Goal: Task Accomplishment & Management: Manage account settings

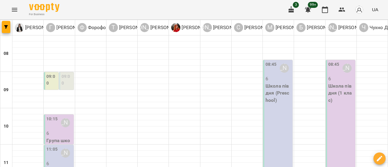
click at [48, 82] on label "09:00" at bounding box center [51, 79] width 11 height 13
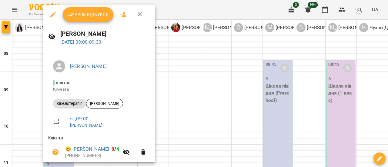
click at [139, 16] on icon "button" at bounding box center [140, 14] width 7 height 7
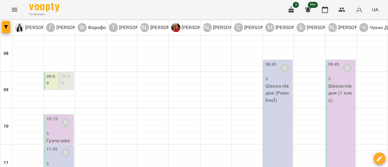
click at [69, 83] on label "09:00" at bounding box center [67, 79] width 11 height 13
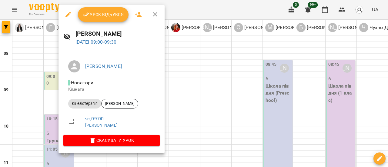
click at [140, 15] on icon "button" at bounding box center [138, 14] width 7 height 7
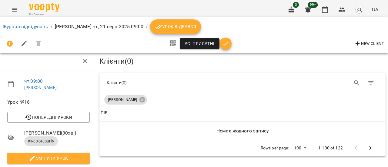
scroll to position [39, 0]
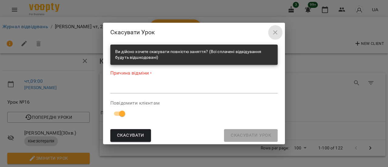
click at [276, 33] on icon "button" at bounding box center [275, 32] width 4 height 4
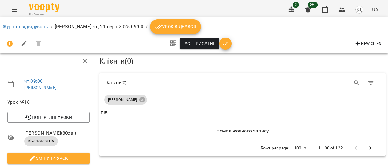
scroll to position [100, 0]
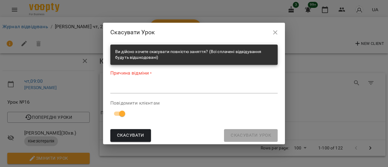
click at [134, 135] on span "Скасувати" at bounding box center [130, 136] width 27 height 8
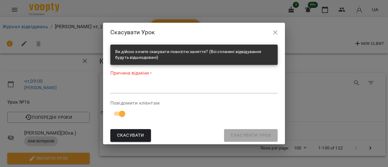
click at [134, 136] on span "Скасувати" at bounding box center [130, 136] width 27 height 8
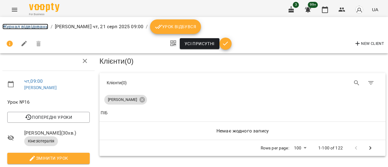
click at [17, 29] on link "Журнал відвідувань" at bounding box center [25, 27] width 46 height 6
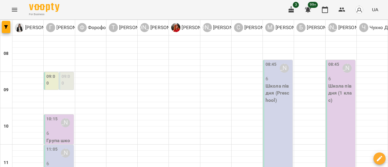
click at [67, 84] on label "09:00" at bounding box center [67, 79] width 11 height 13
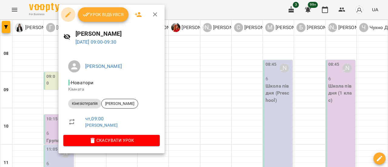
click at [69, 15] on icon "button" at bounding box center [68, 14] width 7 height 7
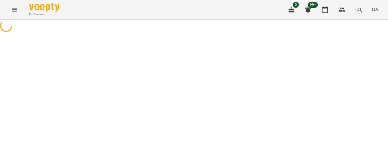
select select "**********"
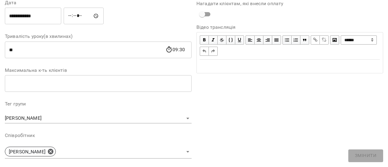
scroll to position [212, 0]
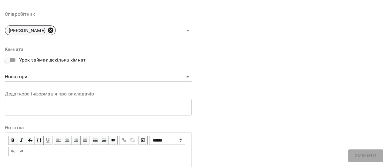
click at [54, 29] on icon at bounding box center [50, 30] width 7 height 7
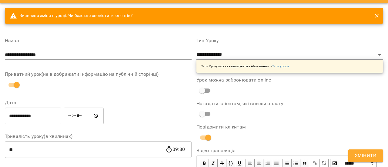
scroll to position [0, 0]
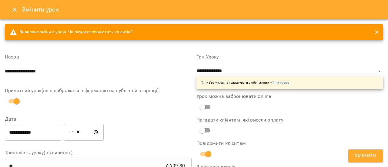
click at [367, 156] on span "Змінити" at bounding box center [366, 156] width 22 height 8
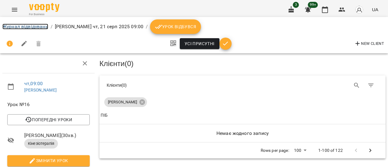
click at [36, 26] on link "Журнал відвідувань" at bounding box center [25, 27] width 46 height 6
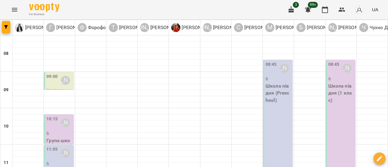
click at [53, 81] on div "09:00" at bounding box center [51, 80] width 11 height 14
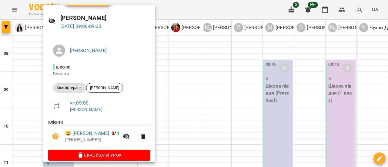
scroll to position [22, 0]
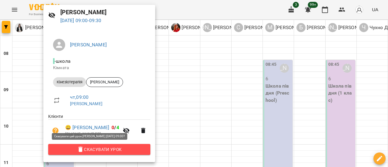
click at [107, 152] on span "Скасувати Урок" at bounding box center [99, 149] width 93 height 7
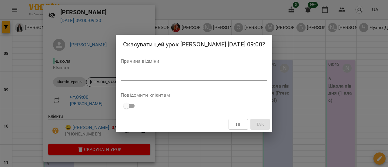
click at [122, 79] on textarea at bounding box center [194, 76] width 147 height 6
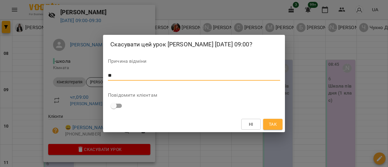
type textarea "*"
type textarea "**********"
click at [273, 128] on span "Так" at bounding box center [273, 124] width 8 height 7
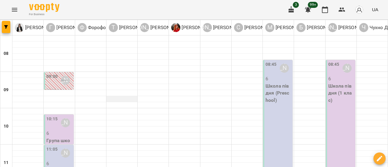
scroll to position [61, 0]
click at [57, 116] on div "10:15 [PERSON_NAME]" at bounding box center [59, 123] width 26 height 14
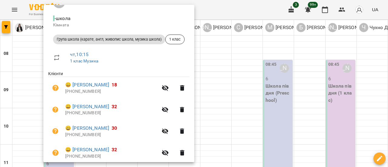
scroll to position [130, 0]
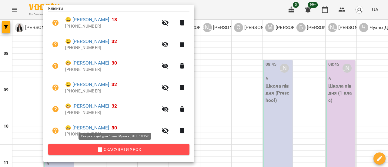
click at [117, 150] on span "Скасувати Урок" at bounding box center [119, 149] width 132 height 7
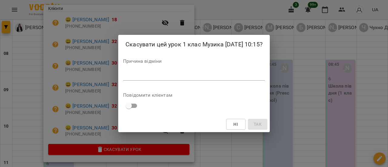
click at [124, 74] on textarea at bounding box center [194, 76] width 142 height 6
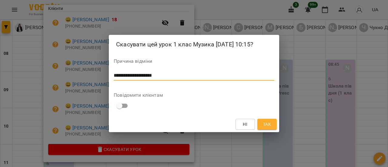
type textarea "**********"
click at [274, 124] on button "Так" at bounding box center [267, 124] width 19 height 11
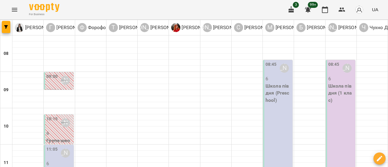
click at [54, 160] on p "6" at bounding box center [59, 163] width 26 height 7
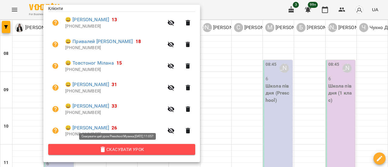
click at [116, 150] on span "Скасувати Урок" at bounding box center [121, 149] width 137 height 7
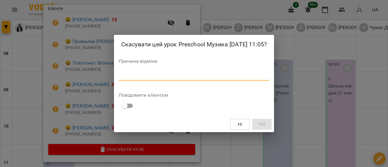
click at [136, 77] on textarea at bounding box center [194, 76] width 151 height 6
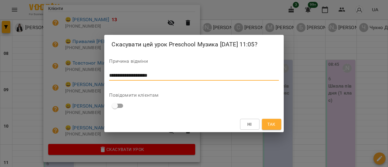
type textarea "**********"
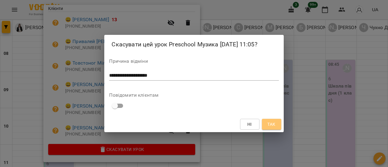
click at [275, 119] on button "Так" at bounding box center [271, 124] width 19 height 11
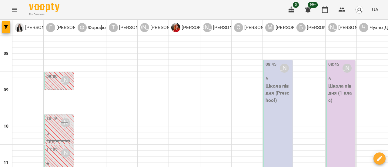
scroll to position [182, 0]
drag, startPoint x: 26, startPoint y: 90, endPoint x: 20, endPoint y: 74, distance: 17.4
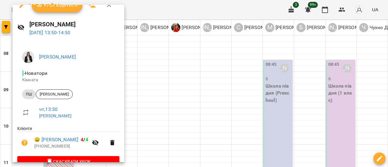
scroll to position [0, 0]
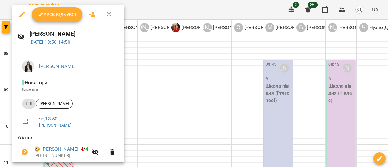
click at [22, 17] on icon "button" at bounding box center [22, 14] width 7 height 7
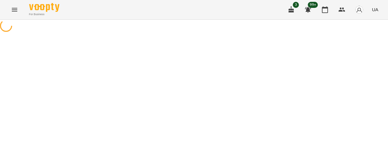
select select "**"
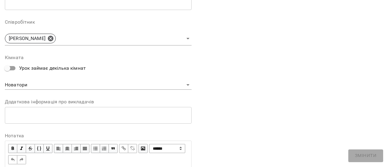
scroll to position [148, 0]
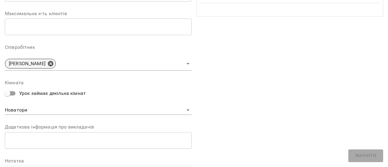
click at [52, 62] on icon at bounding box center [50, 63] width 5 height 5
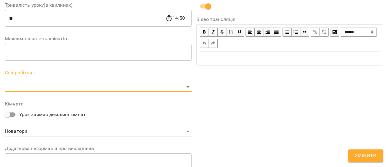
scroll to position [173, 0]
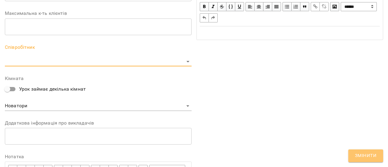
click at [366, 158] on span "Змінити" at bounding box center [366, 156] width 22 height 8
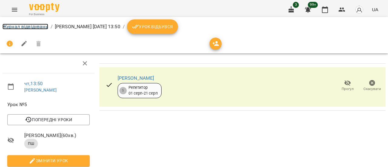
click at [19, 27] on link "Журнал відвідувань" at bounding box center [25, 27] width 46 height 6
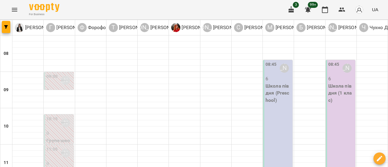
click at [342, 86] on p "Школа пів дня (1 клас)" at bounding box center [342, 94] width 26 height 22
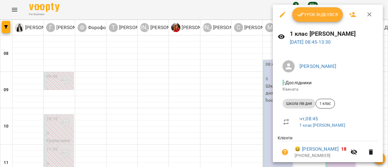
click at [324, 16] on span "Урок відбувся" at bounding box center [317, 14] width 41 height 7
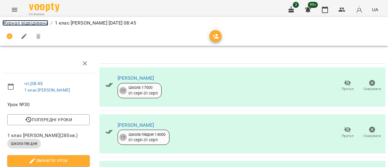
click at [12, 23] on link "Журнал відвідувань" at bounding box center [25, 23] width 46 height 6
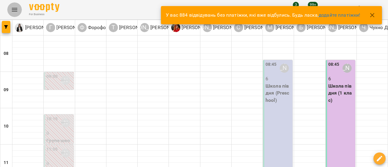
click at [18, 11] on button "Menu" at bounding box center [14, 9] width 15 height 15
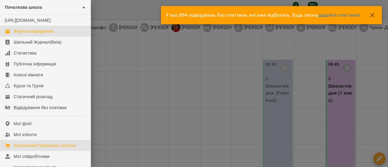
click at [36, 149] on div "Залучення/Утримання клієнтів" at bounding box center [45, 146] width 62 height 6
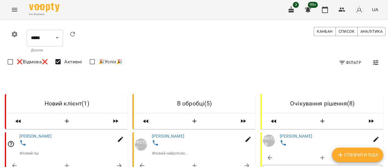
scroll to position [61, 0]
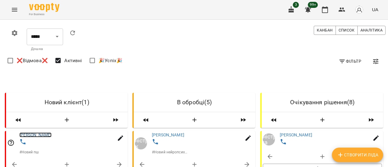
click at [41, 133] on link "[PERSON_NAME]" at bounding box center [35, 135] width 32 height 5
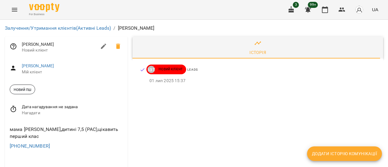
scroll to position [31, 0]
click at [38, 155] on div at bounding box center [66, 162] width 123 height 15
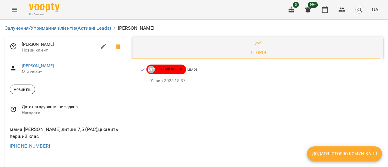
click at [13, 11] on icon "Menu" at bounding box center [14, 9] width 7 height 7
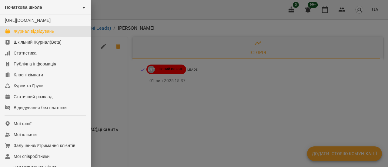
click at [32, 34] on div "Журнал відвідувань" at bounding box center [34, 31] width 40 height 6
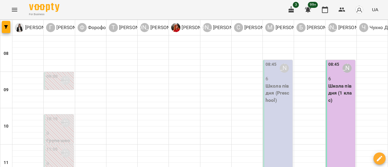
click at [15, 9] on icon "Menu" at bounding box center [14, 10] width 5 height 4
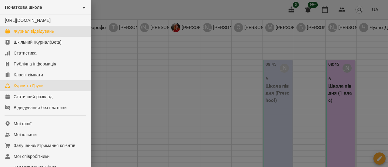
click at [29, 89] on div "Курси та Групи" at bounding box center [29, 86] width 30 height 6
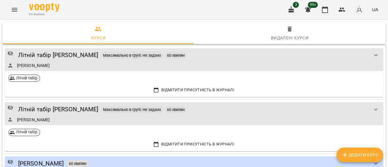
scroll to position [1095, 0]
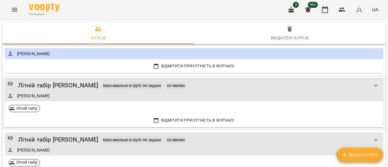
click at [75, 89] on div "Літній табір [PERSON_NAME] в групі: Не задано 60 хвилин [PERSON_NAME]" at bounding box center [188, 90] width 362 height 18
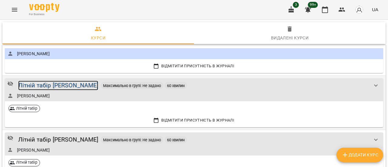
click at [73, 87] on div "Літній табір [PERSON_NAME]" at bounding box center [58, 85] width 80 height 9
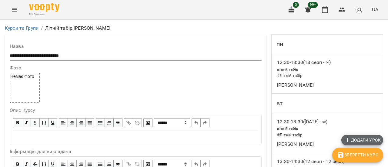
click at [371, 137] on span "Додати урок" at bounding box center [362, 140] width 37 height 7
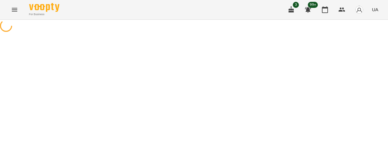
select select "**********"
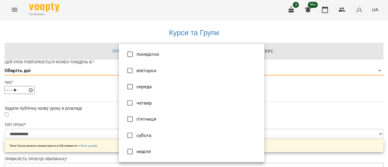
drag, startPoint x: 157, startPoint y: 119, endPoint x: 235, endPoint y: 96, distance: 80.9
click at [235, 96] on ul "понеділок вівторок середа четвер п’ятниця субота неділя" at bounding box center [192, 103] width 146 height 119
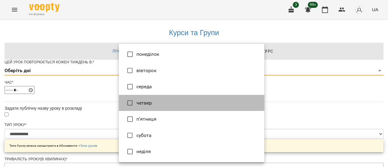
click at [213, 100] on li "четвер" at bounding box center [192, 103] width 146 height 16
type input "*"
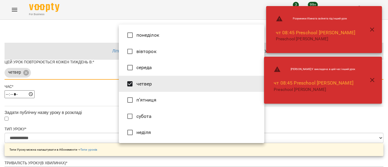
click at [294, 123] on div at bounding box center [194, 83] width 388 height 167
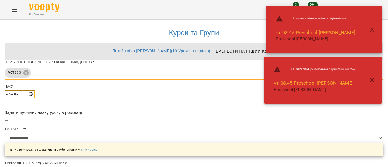
click at [35, 98] on input "*****" at bounding box center [20, 94] width 30 height 8
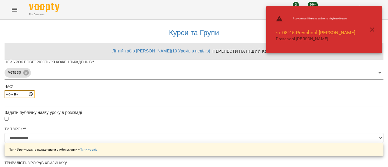
type input "*****"
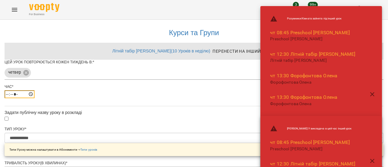
click at [35, 98] on input "time" at bounding box center [20, 94] width 30 height 8
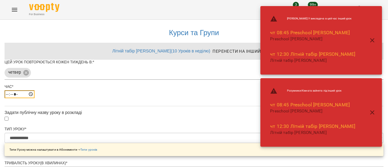
type input "*****"
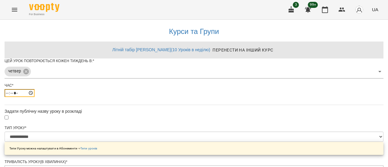
scroll to position [257, 0]
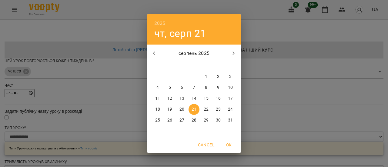
click at [196, 110] on p "21" at bounding box center [194, 110] width 5 height 6
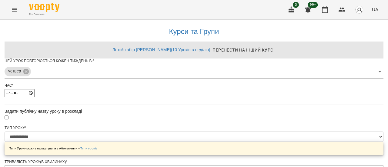
scroll to position [274, 0]
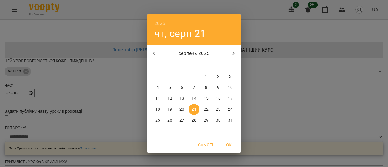
click at [193, 110] on p "21" at bounding box center [194, 110] width 5 height 6
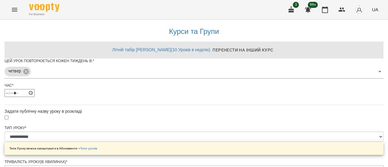
scroll to position [295, 0]
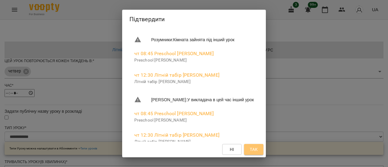
click at [258, 150] on span "Так" at bounding box center [254, 149] width 8 height 7
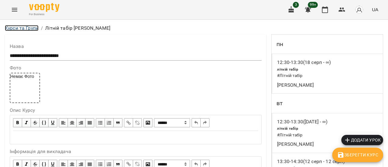
click at [24, 28] on link "Курси та Групи" at bounding box center [22, 28] width 34 height 6
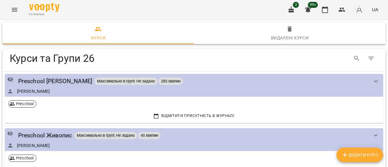
click at [18, 11] on icon "Menu" at bounding box center [14, 9] width 7 height 7
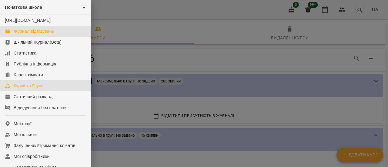
click at [29, 34] on div "Журнал відвідувань" at bounding box center [34, 31] width 40 height 6
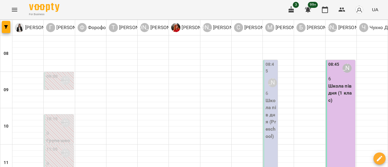
click at [268, 104] on p "Школа пів дня (Preschool)" at bounding box center [271, 118] width 11 height 43
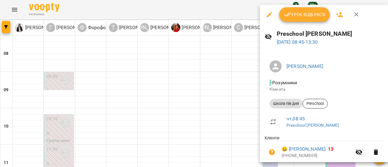
click at [306, 17] on span "Урок відбувся" at bounding box center [304, 14] width 41 height 7
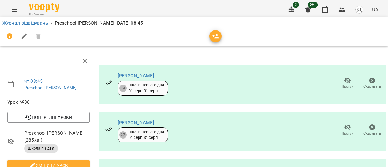
scroll to position [186, 0]
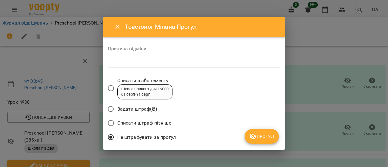
click at [135, 63] on textarea at bounding box center [194, 63] width 172 height 6
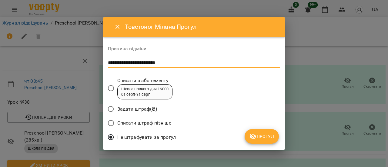
type textarea "**********"
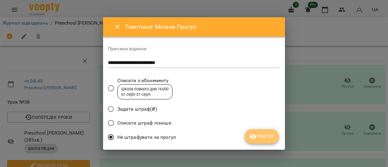
click at [263, 138] on span "Прогул" at bounding box center [262, 136] width 25 height 7
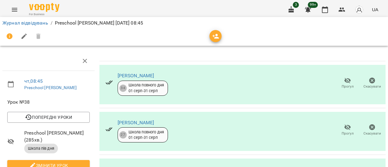
scroll to position [0, 0]
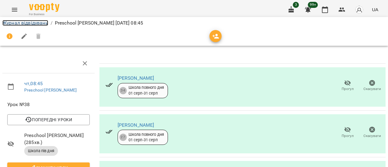
click at [10, 23] on link "Журнал відвідувань" at bounding box center [25, 23] width 46 height 6
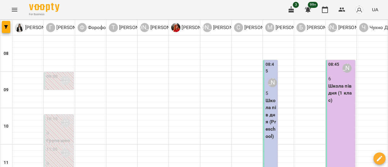
scroll to position [152, 0]
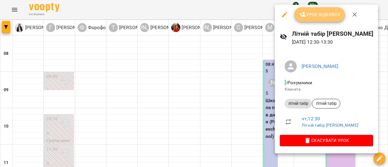
click at [330, 17] on span "Урок відбувся" at bounding box center [320, 14] width 41 height 7
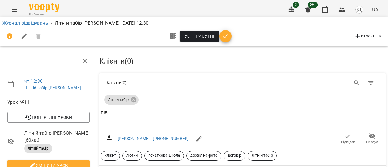
scroll to position [30, 0]
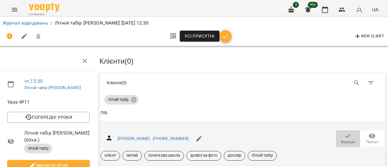
click at [345, 140] on span "Відвідав" at bounding box center [348, 142] width 14 height 5
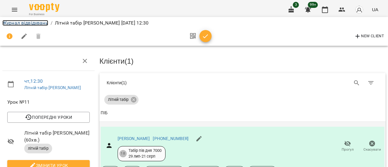
click at [25, 23] on link "Журнал відвідувань" at bounding box center [25, 23] width 46 height 6
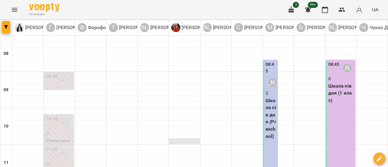
scroll to position [91, 0]
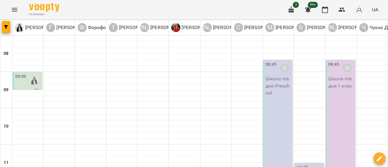
scroll to position [224, 0]
type input "**********"
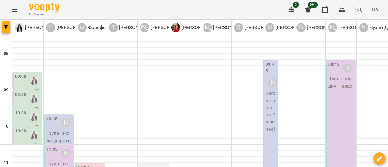
scroll to position [121, 0]
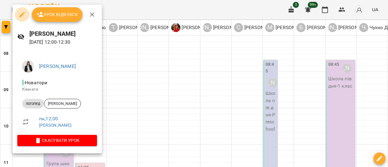
click at [20, 16] on icon "button" at bounding box center [21, 14] width 5 height 5
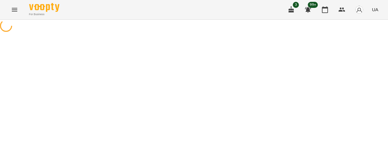
select select "*******"
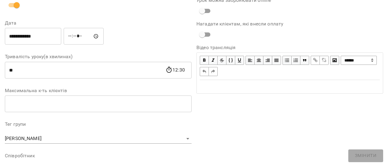
scroll to position [152, 0]
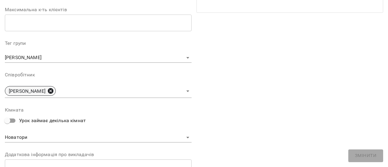
click at [53, 92] on icon at bounding box center [50, 90] width 5 height 5
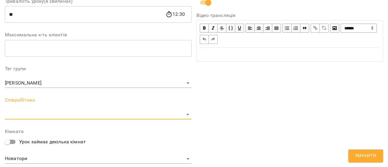
scroll to position [177, 0]
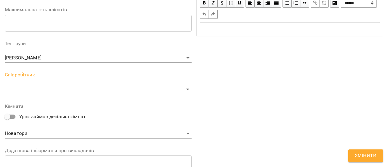
click at [379, 155] on button "Змінити" at bounding box center [366, 156] width 35 height 13
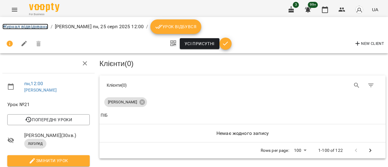
click at [19, 25] on link "Журнал відвідувань" at bounding box center [25, 27] width 46 height 6
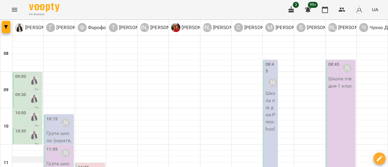
scroll to position [152, 0]
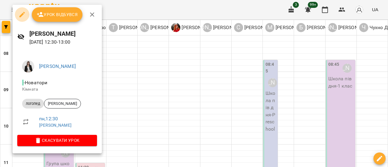
click at [22, 15] on icon "button" at bounding box center [21, 14] width 5 height 5
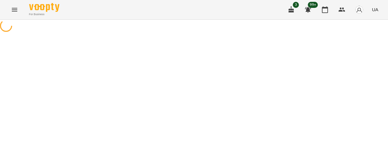
select select "*******"
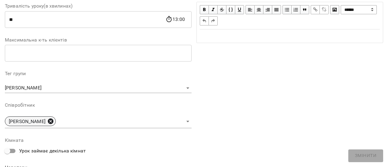
click at [53, 122] on icon at bounding box center [50, 121] width 5 height 5
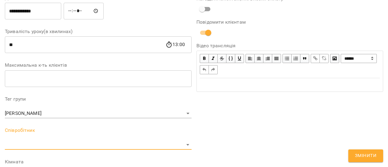
scroll to position [147, 0]
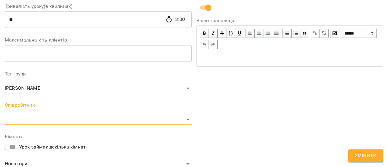
click at [368, 156] on span "Змінити" at bounding box center [366, 156] width 22 height 8
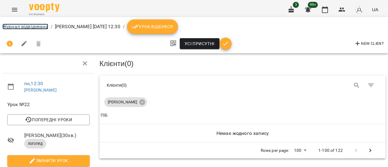
click at [28, 26] on link "Журнал відвідувань" at bounding box center [25, 27] width 46 height 6
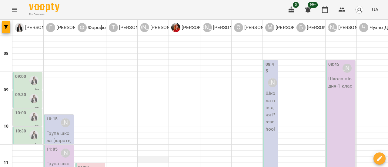
scroll to position [61, 0]
click at [52, 116] on div "10:15" at bounding box center [51, 123] width 11 height 14
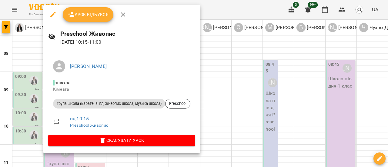
click at [51, 13] on icon "button" at bounding box center [52, 14] width 7 height 7
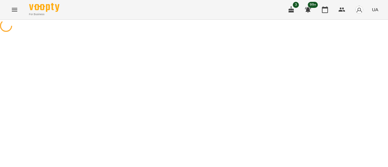
select select "**********"
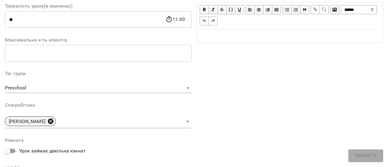
click at [53, 120] on icon at bounding box center [50, 121] width 5 height 5
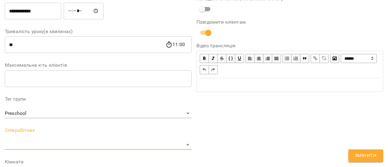
scroll to position [147, 0]
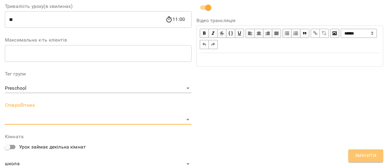
click at [358, 159] on span "Змінити" at bounding box center [366, 156] width 22 height 8
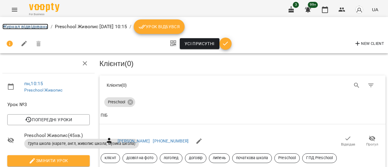
click at [17, 27] on link "Журнал відвідувань" at bounding box center [25, 27] width 46 height 6
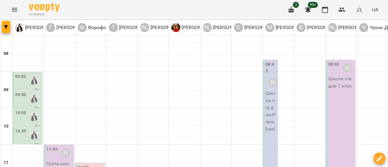
scroll to position [91, 0]
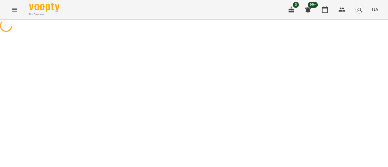
select select "**********"
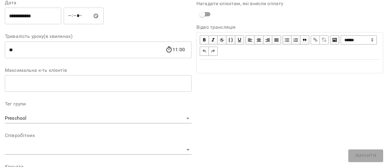
scroll to position [152, 0]
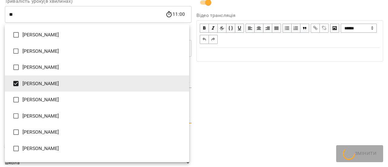
type input "**********"
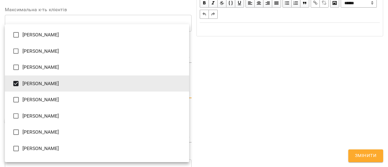
click at [375, 155] on div at bounding box center [194, 83] width 388 height 167
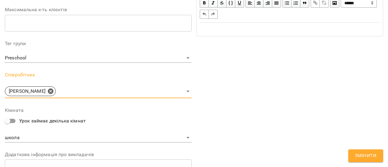
click at [366, 158] on span "Змінити" at bounding box center [366, 156] width 22 height 8
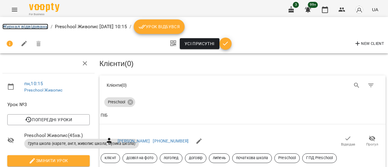
click at [36, 28] on link "Журнал відвідувань" at bounding box center [25, 27] width 46 height 6
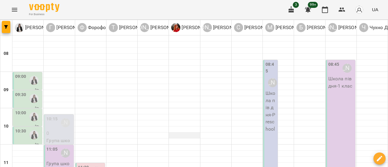
scroll to position [212, 0]
type input "**********"
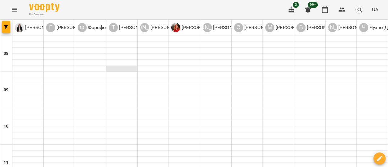
scroll to position [0, 0]
